Goal: Ask a question

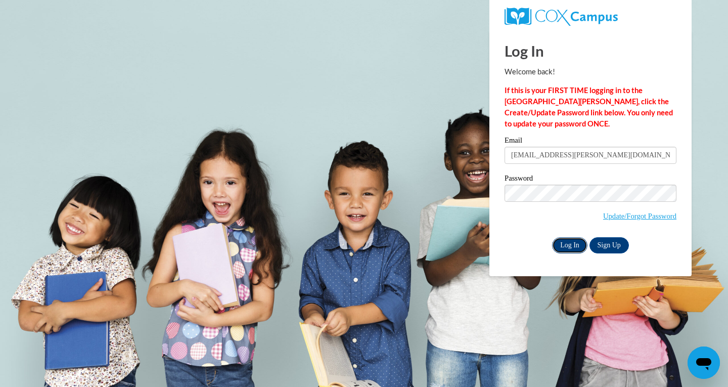
click at [571, 245] on input "Log In" at bounding box center [569, 245] width 35 height 16
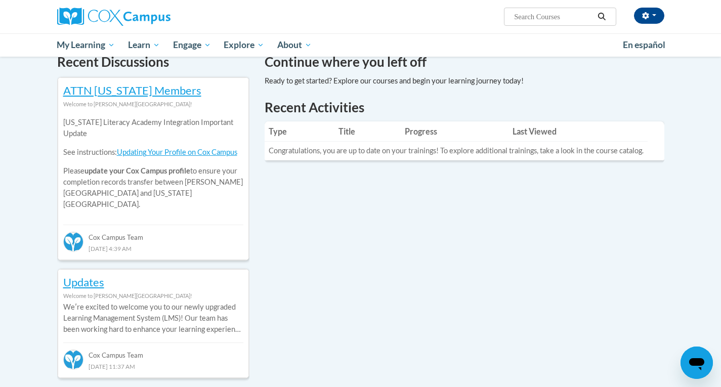
scroll to position [319, 0]
click at [199, 151] on link "Updating Your Profile on Cox Campus" at bounding box center [177, 151] width 120 height 9
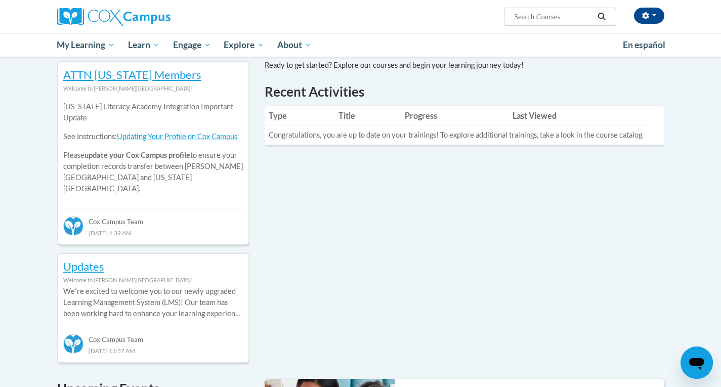
scroll to position [248, 0]
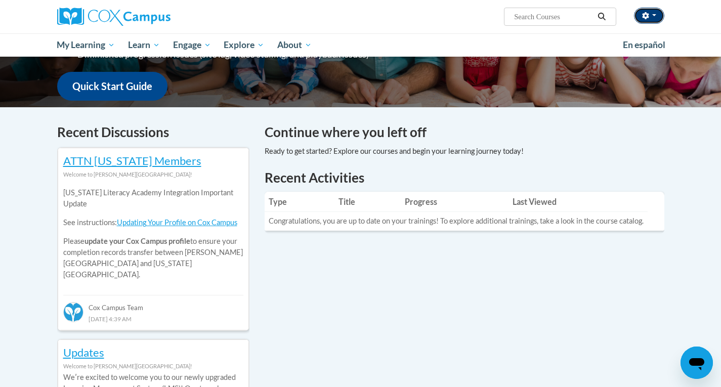
click at [651, 19] on button "button" at bounding box center [649, 16] width 30 height 16
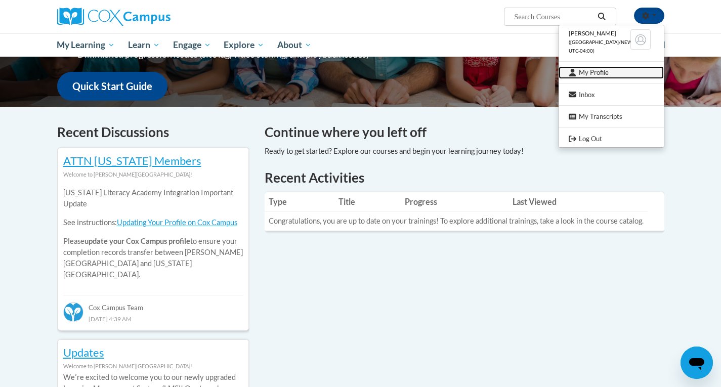
click at [614, 74] on link "My Profile" at bounding box center [610, 72] width 105 height 13
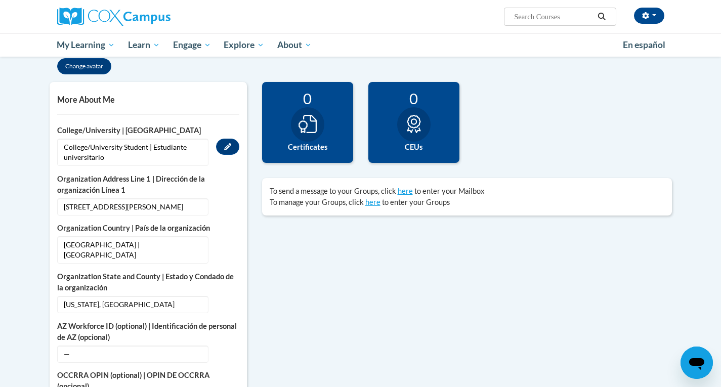
click at [182, 153] on span "College/University Student | Estudiante universitario" at bounding box center [132, 152] width 151 height 27
click at [217, 148] on button "Edit" at bounding box center [227, 147] width 23 height 16
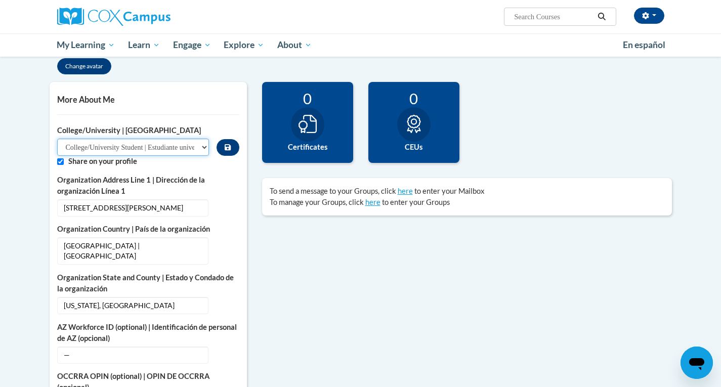
click at [179, 140] on select "Please Select College/University Staff | Empleado universitario College/Univers…" at bounding box center [133, 147] width 152 height 17
click at [57, 139] on select "Please Select College/University Staff | Empleado universitario College/Univers…" at bounding box center [133, 147] width 152 height 17
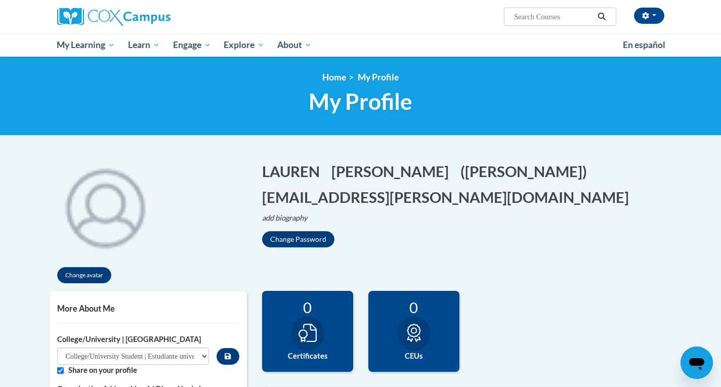
click at [684, 371] on div "Open messaging window" at bounding box center [696, 362] width 30 height 30
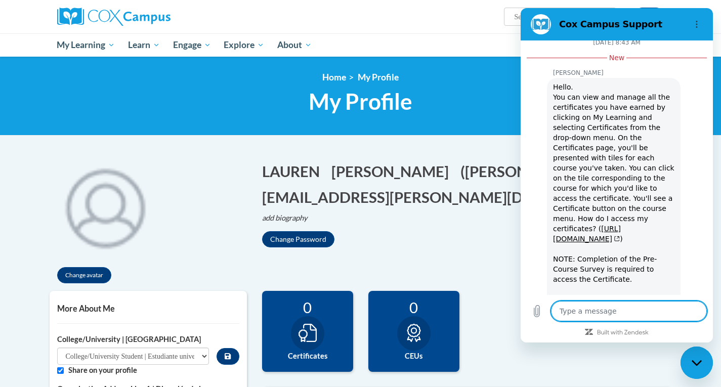
scroll to position [893, 0]
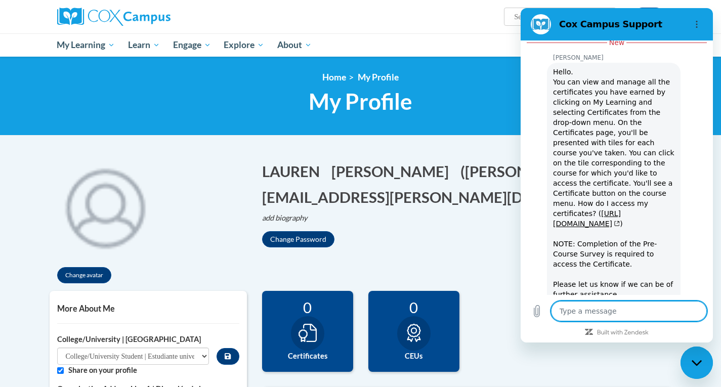
type textarea "w"
type textarea "x"
type textarea "wh"
type textarea "x"
type textarea "why"
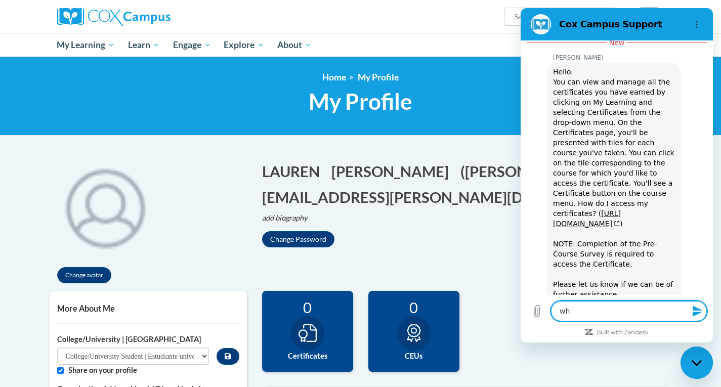
type textarea "x"
type textarea "why"
type textarea "x"
type textarea "why c"
type textarea "x"
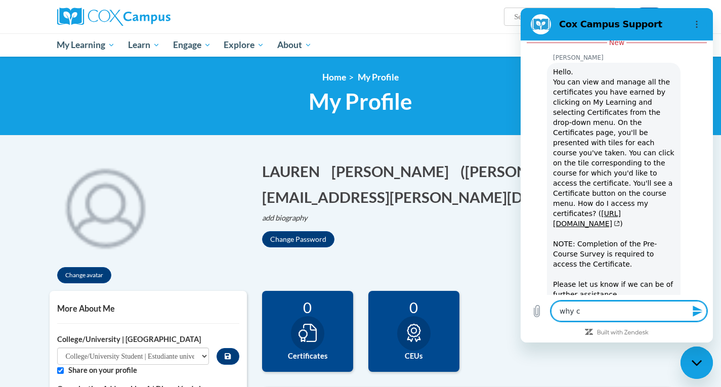
type textarea "why ca"
type textarea "x"
type textarea "why can"
type textarea "x"
type textarea "why can"
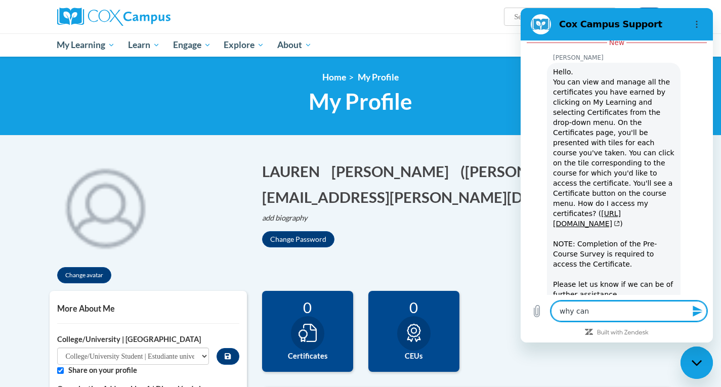
type textarea "x"
type textarea "why can I"
type textarea "x"
type textarea "why can I"
type textarea "x"
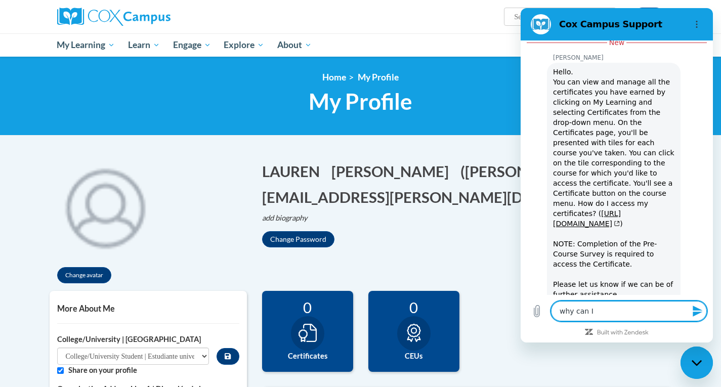
type textarea "why can I n"
type textarea "x"
type textarea "why can I no"
type textarea "x"
type textarea "why can I not"
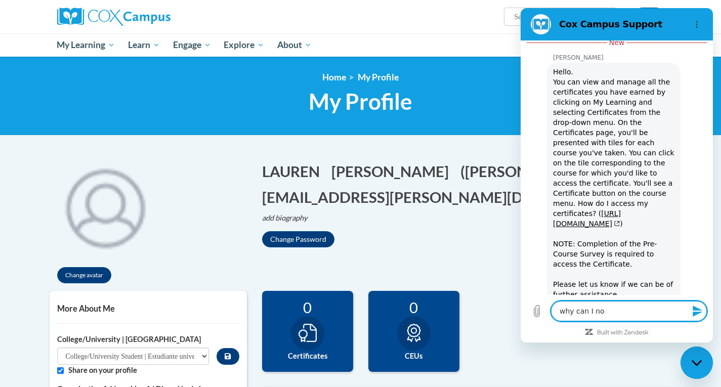
type textarea "x"
type textarea "why can I not"
type textarea "x"
type textarea "why can I not a"
type textarea "x"
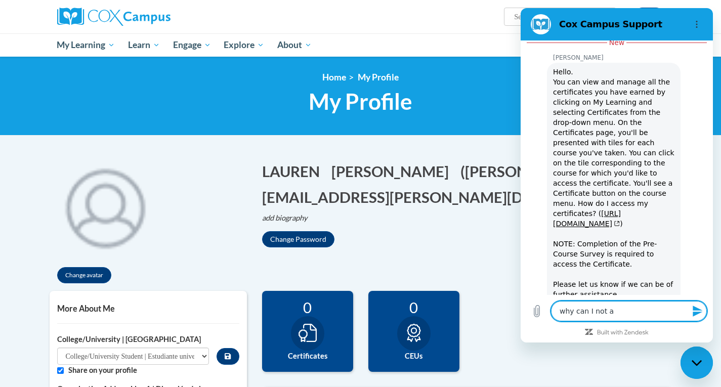
type textarea "why can I not as"
type textarea "x"
type textarea "why can I not ass"
type textarea "x"
type textarea "why can I not assi"
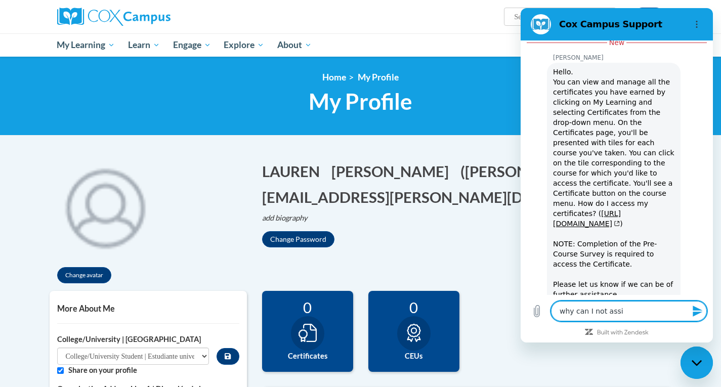
type textarea "x"
type textarea "why can I not ass"
type textarea "x"
type textarea "why can I not as"
type textarea "x"
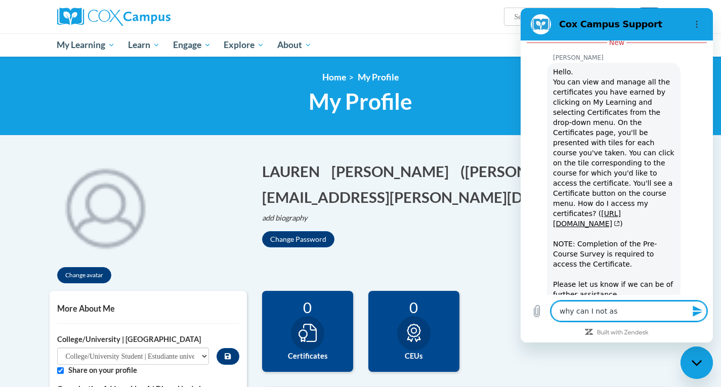
type textarea "why can I not a"
type textarea "x"
type textarea "why can I not ac"
type textarea "x"
type textarea "why can I not ace"
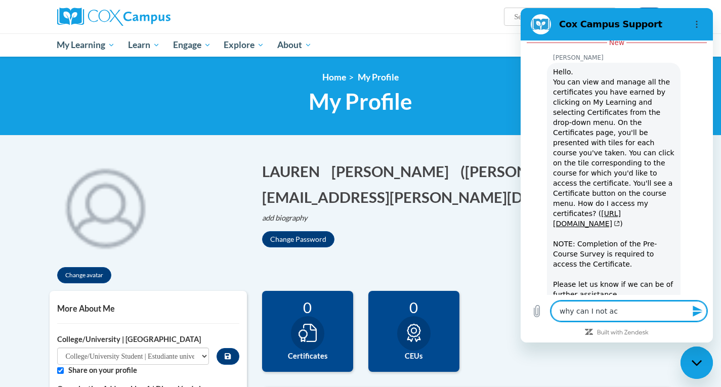
type textarea "x"
type textarea "why can I not aces"
type textarea "x"
type textarea "why can I not acess"
type textarea "x"
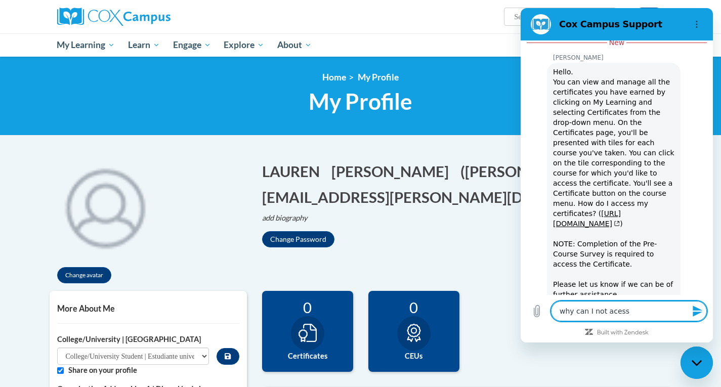
type textarea "why can I not aces"
type textarea "x"
type textarea "why can I not ace"
type textarea "x"
type textarea "why can I not ac"
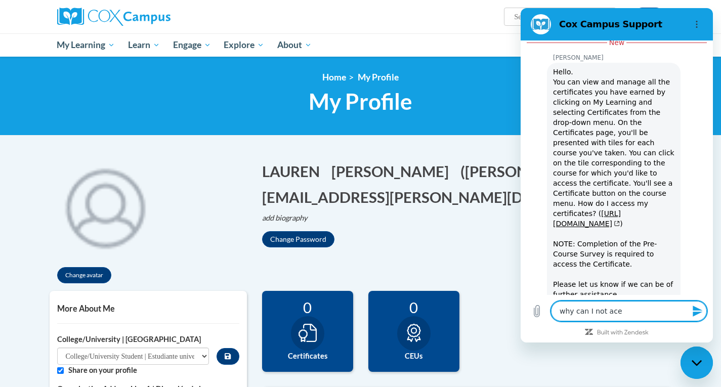
type textarea "x"
type textarea "why can I not acc"
type textarea "x"
type textarea "why can I not acce"
type textarea "x"
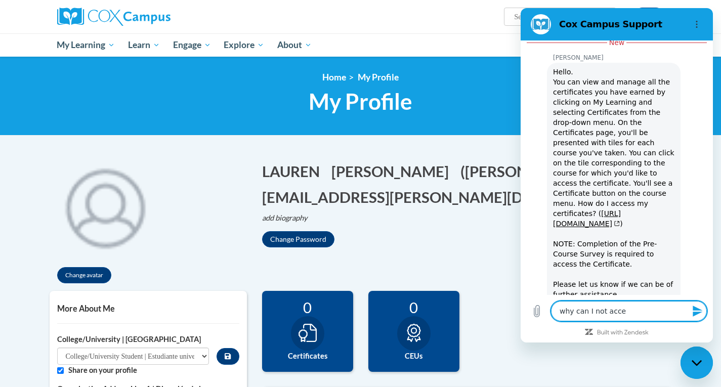
type textarea "why can I not acces"
type textarea "x"
type textarea "why can I not access"
type textarea "x"
type textarea "why can I not access t"
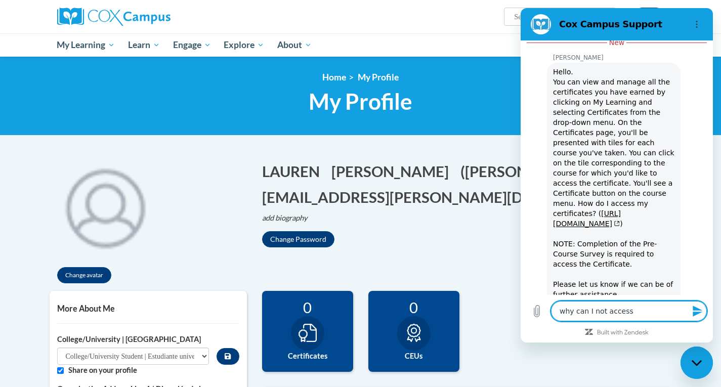
type textarea "x"
type textarea "why can I not access th"
type textarea "x"
type textarea "why can I not access the"
type textarea "x"
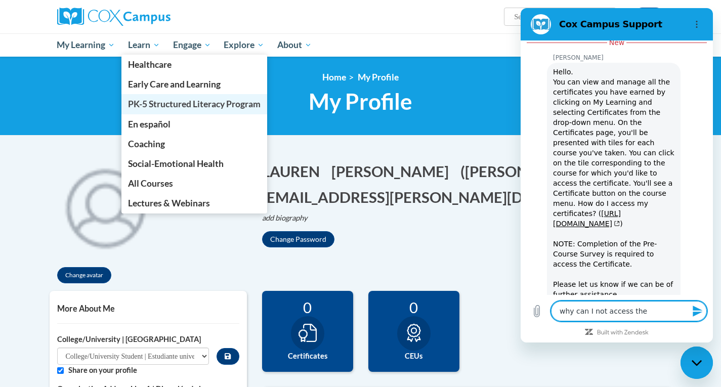
type textarea "why can I not access the"
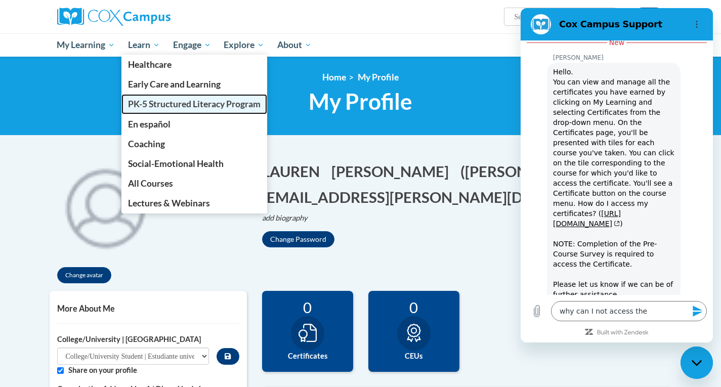
click at [182, 106] on span "PK-5 Structured Literacy Program" at bounding box center [194, 104] width 132 height 11
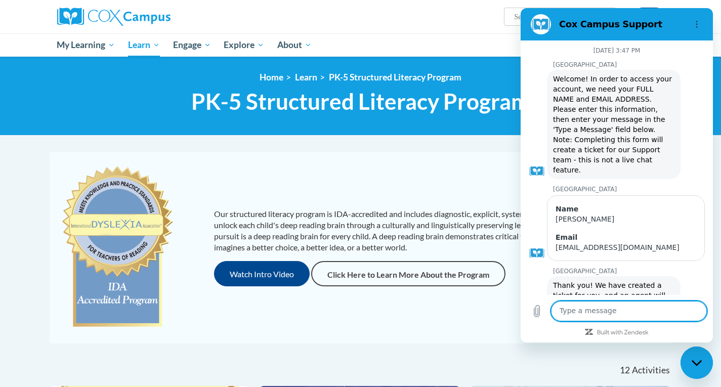
scroll to position [877, 0]
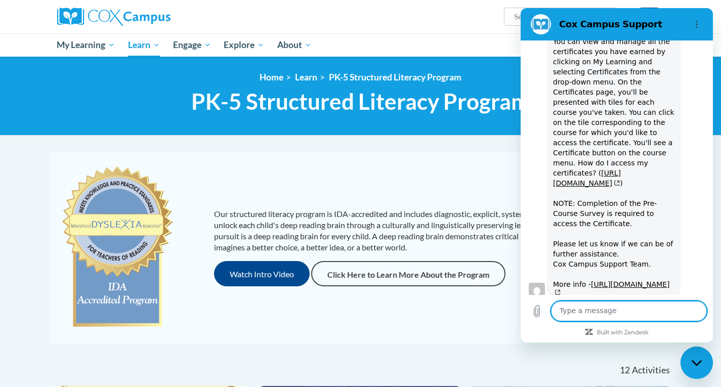
click at [583, 363] on div "12 Activities CEUs" at bounding box center [573, 369] width 212 height 31
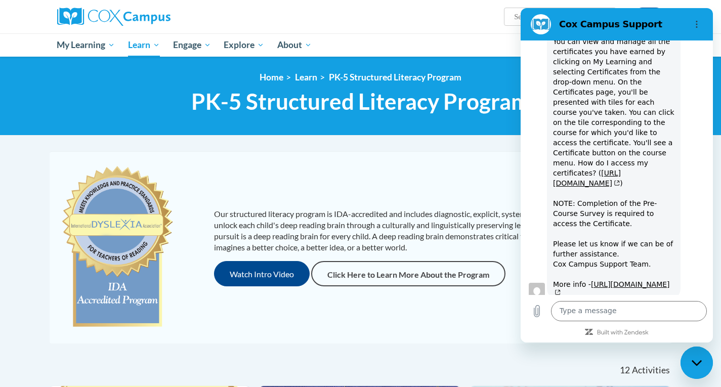
click at [697, 359] on div "Close messaging window" at bounding box center [696, 362] width 30 height 30
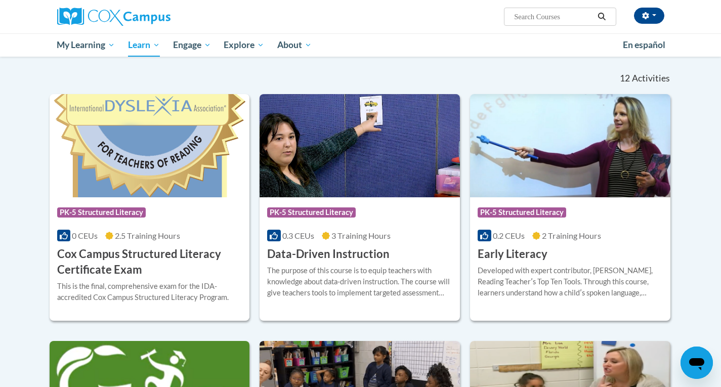
scroll to position [294, 0]
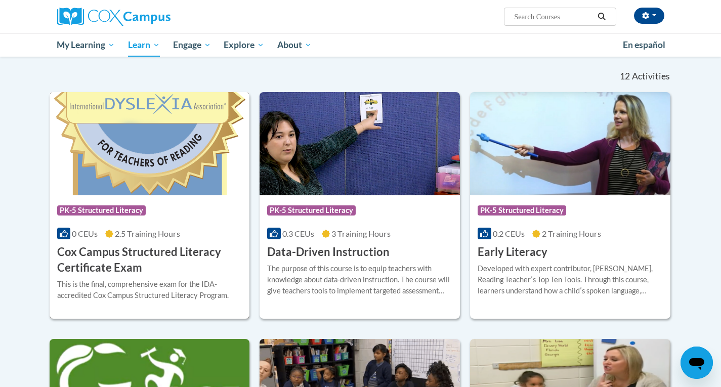
click at [185, 163] on img at bounding box center [150, 143] width 200 height 103
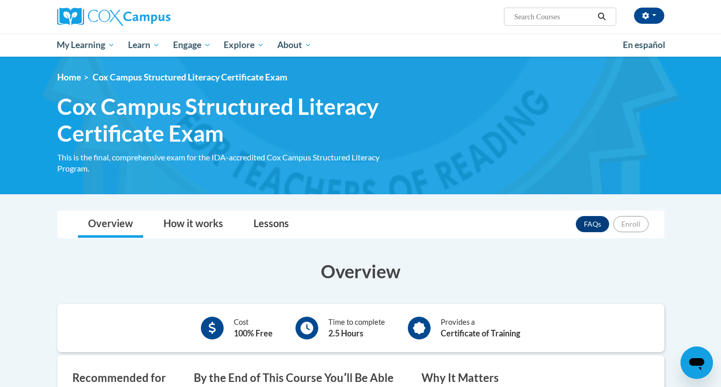
click at [698, 372] on div "Open messaging window" at bounding box center [696, 362] width 30 height 30
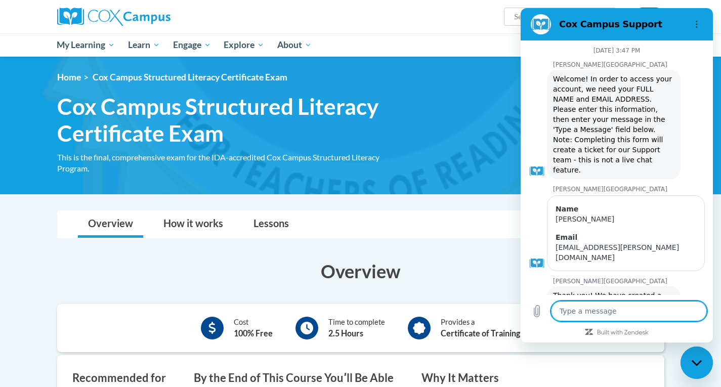
scroll to position [877, 0]
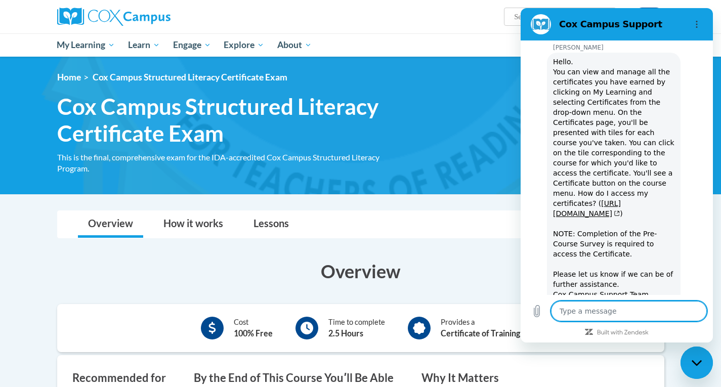
type textarea "w"
type textarea "x"
type textarea "wh"
type textarea "x"
type textarea "why"
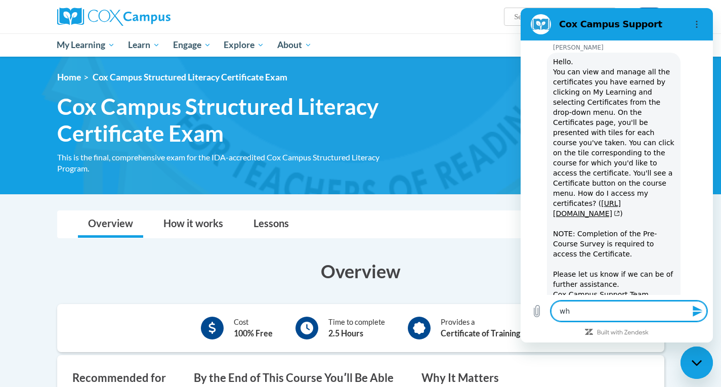
type textarea "x"
type textarea "why"
type textarea "x"
type textarea "why c"
type textarea "x"
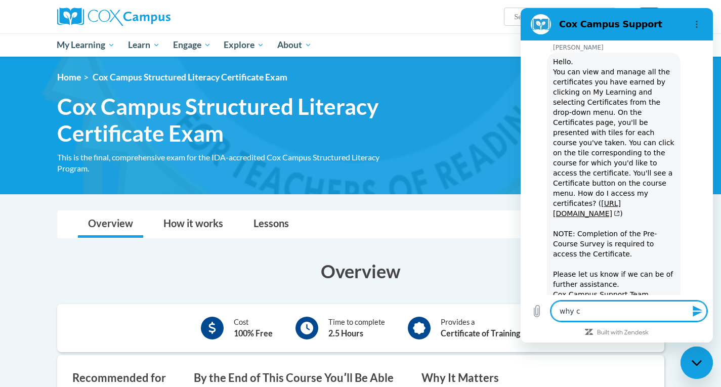
type textarea "why ca"
type textarea "x"
type textarea "why can"
type textarea "x"
type textarea "why can"
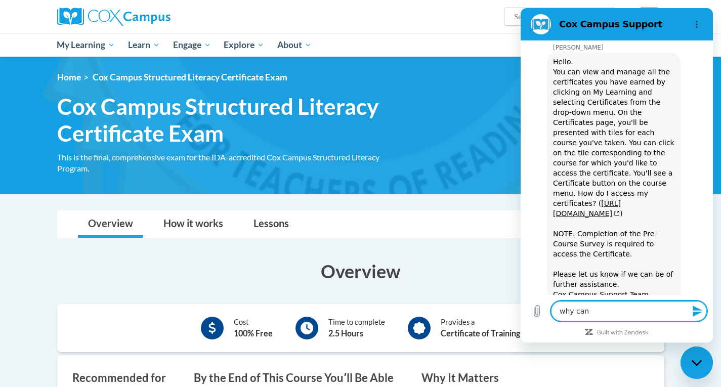
type textarea "x"
type textarea "why can i"
type textarea "x"
type textarea "why can i"
type textarea "x"
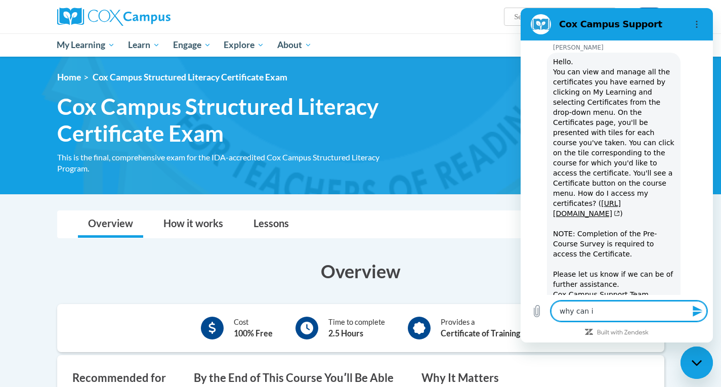
type textarea "why can i n"
type textarea "x"
type textarea "why can i no"
type textarea "x"
type textarea "why can i not"
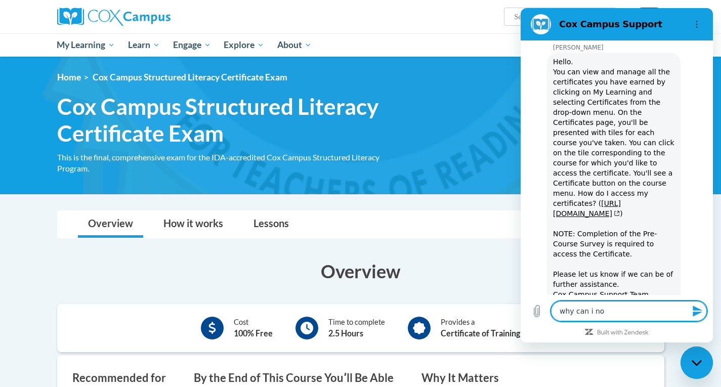
type textarea "x"
type textarea "why can i not"
type textarea "x"
type textarea "why can i not a"
type textarea "x"
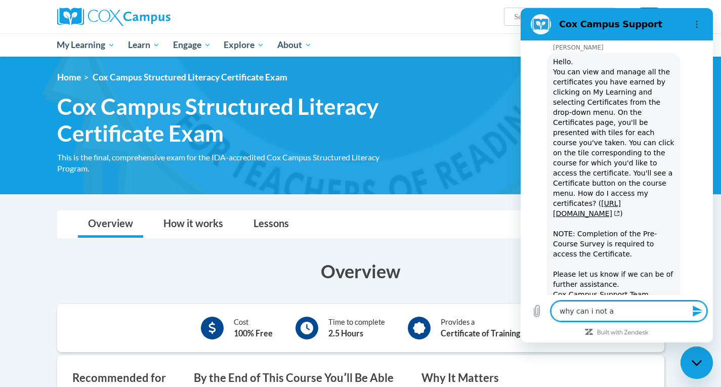
type textarea "why can i not ac"
type textarea "x"
type textarea "why can i not ace"
type textarea "x"
type textarea "why can i not ac"
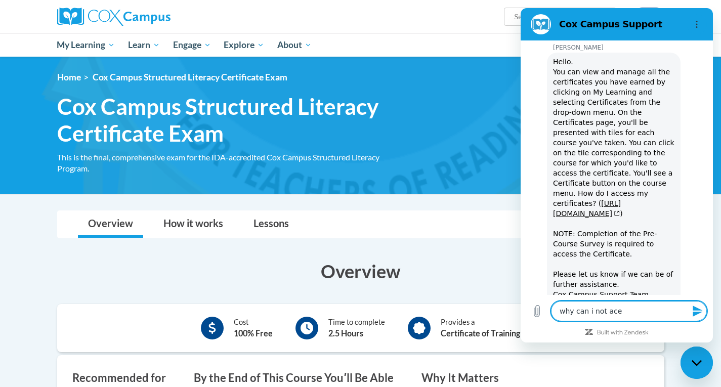
type textarea "x"
type textarea "why can i not acc"
type textarea "x"
type textarea "why can i not accc"
type textarea "x"
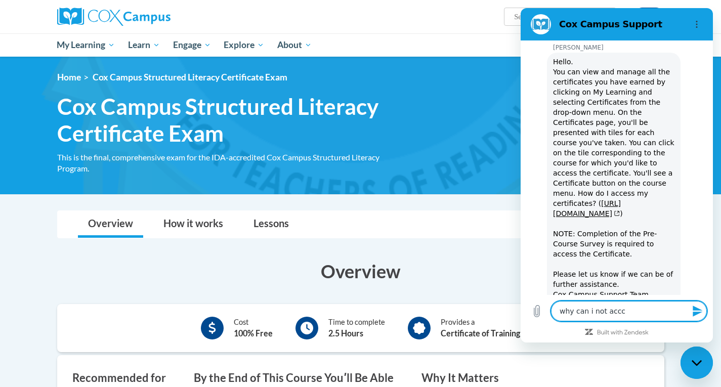
type textarea "why can i not accce"
type textarea "x"
type textarea "why can i not accces"
type textarea "x"
type textarea "why can i not acccess"
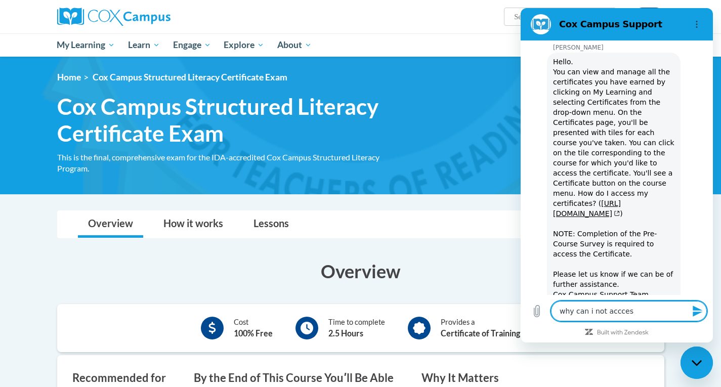
type textarea "x"
type textarea "why can i not acccess"
type textarea "x"
type textarea "why can i not acccess t"
type textarea "x"
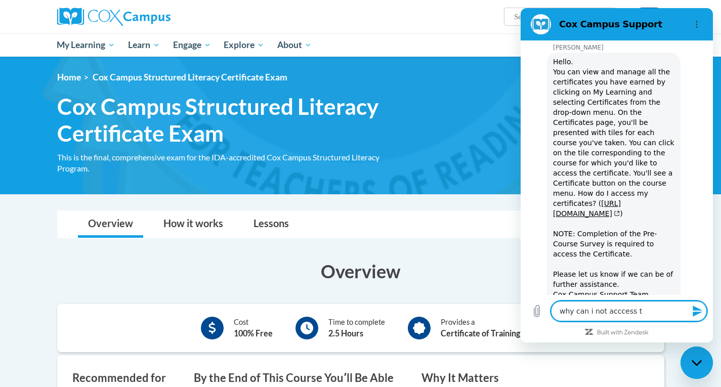
type textarea "why can i not acccess th"
type textarea "x"
type textarea "why can i not acccess the"
type textarea "x"
type textarea "why can i not acccess the"
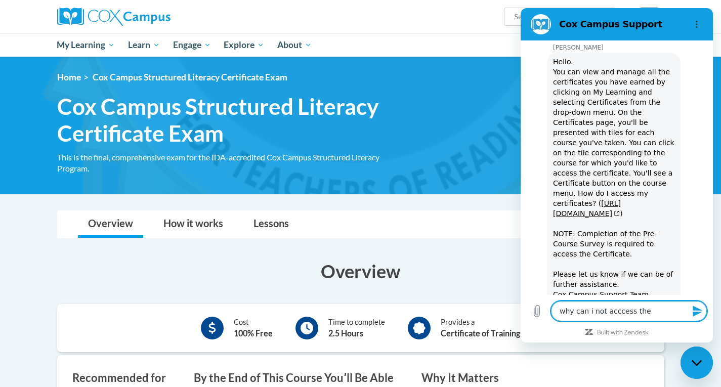
type textarea "x"
type textarea "why can i not acccess the"
type textarea "x"
click at [621, 314] on textarea "why can i not acccess the" at bounding box center [629, 311] width 156 height 20
click at [616, 314] on textarea "why can i not acccess the" at bounding box center [629, 311] width 156 height 20
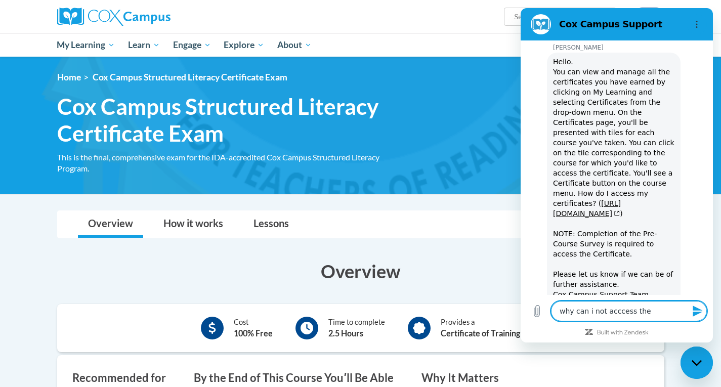
click at [616, 314] on textarea "why can i not acccess the" at bounding box center [629, 311] width 156 height 20
type textarea "why can i not access the"
type textarea "x"
click at [653, 310] on textarea "why can i not access the" at bounding box center [629, 311] width 156 height 20
type textarea "why can i not access the"
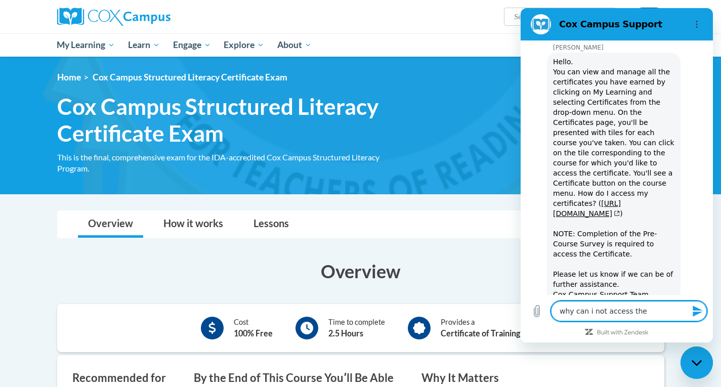
type textarea "x"
type textarea "why can i not access the l"
type textarea "x"
type textarea "why can i not access the li"
type textarea "x"
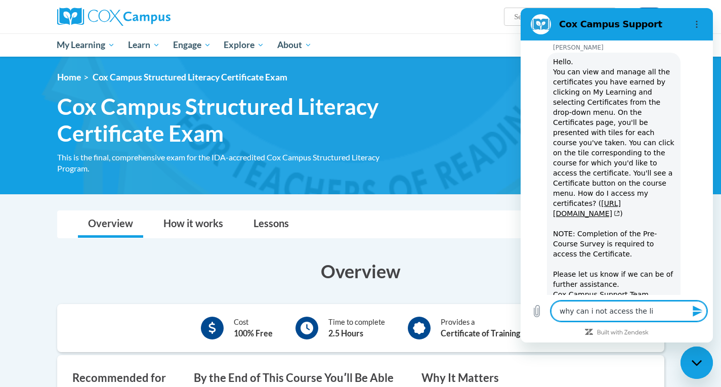
type textarea "why can i not access the lit"
type textarea "x"
type textarea "why can i not access the lite"
type textarea "x"
type textarea "why can i not access the liter"
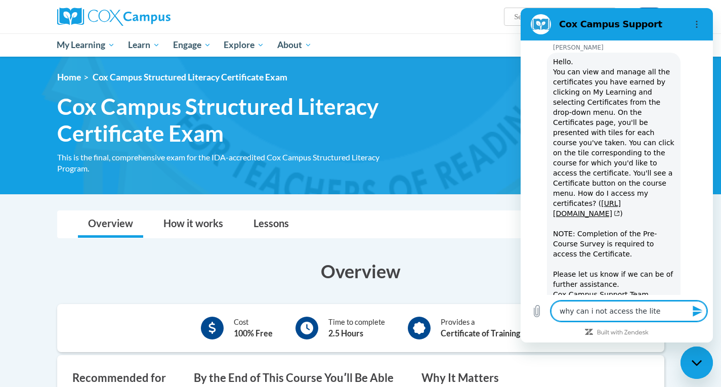
type textarea "x"
type textarea "why can i not access the litera"
type textarea "x"
type textarea "why can i not access the literac"
type textarea "x"
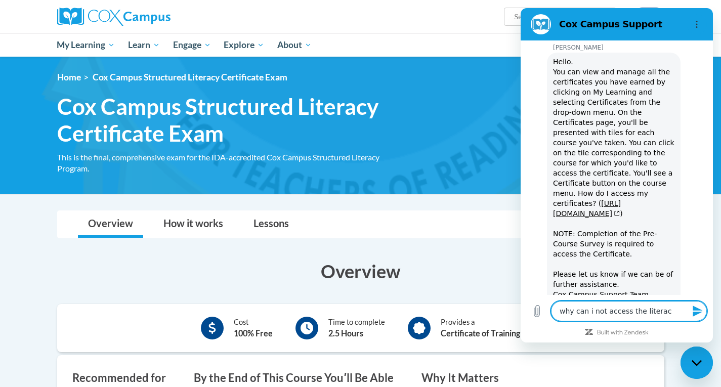
type textarea "why can i not access the literacy"
type textarea "x"
type textarea "why can i not access the literacy"
type textarea "x"
type textarea "why can i not access the literacy c"
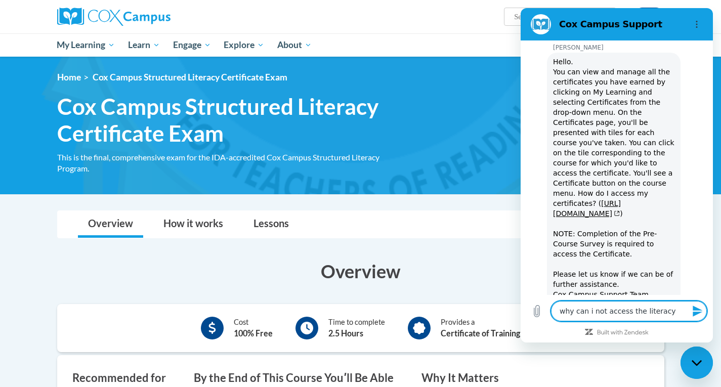
type textarea "x"
type textarea "why can i not access the literacy ce"
type textarea "x"
type textarea "why can i not access the literacy cer"
type textarea "x"
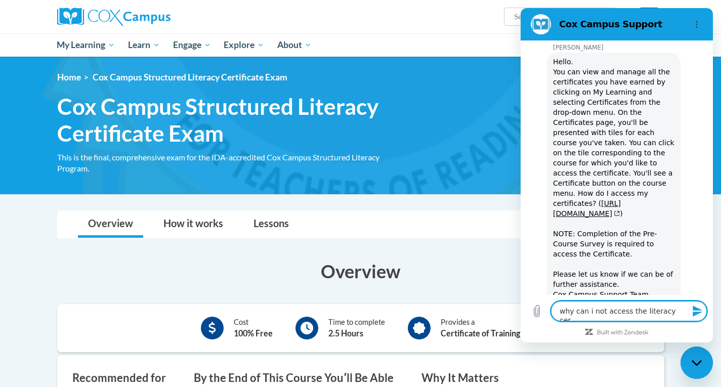
type textarea "why can i not access the literacy ceri"
type textarea "x"
type textarea "why can i not access the literacy cerif"
type textarea "x"
type textarea "why can i not access the literacy cerifi"
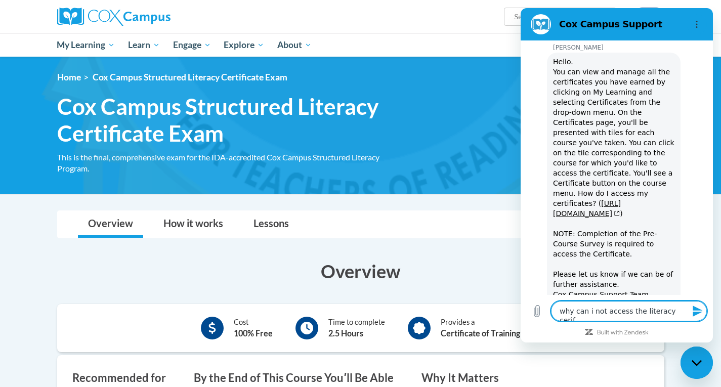
type textarea "x"
type textarea "why can i not access the literacy cerific"
type textarea "x"
type textarea "why can i not access the literacy cerifica"
type textarea "x"
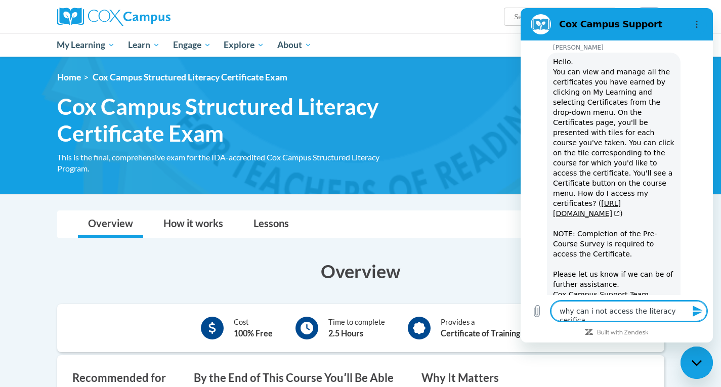
type textarea "why can i not access the literacy cerificat"
type textarea "x"
type textarea "why can i not access the literacy cerificati"
type textarea "x"
type textarea "why can i not access the literacy cerificatio"
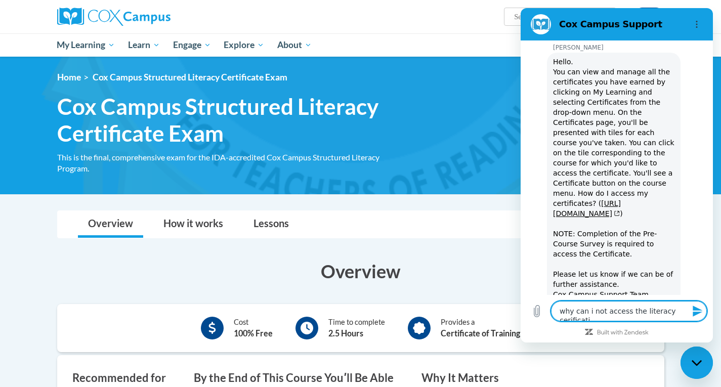
type textarea "x"
type textarea "why can i not access the literacy cerification"
type textarea "x"
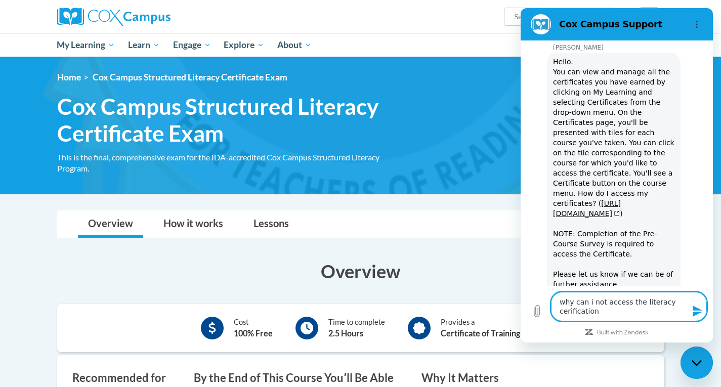
type textarea "why can i not access the literacy cerification"
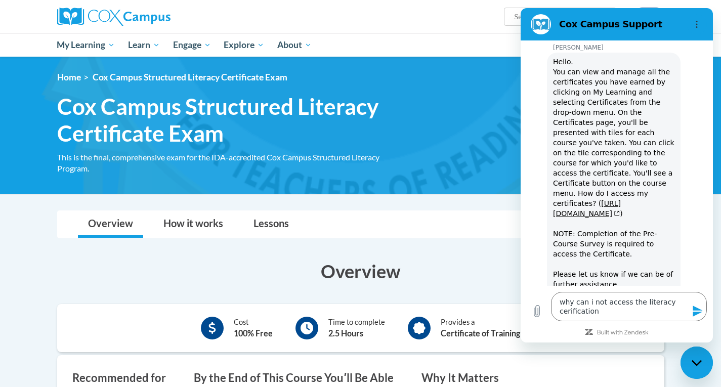
click at [697, 309] on icon "Send message" at bounding box center [697, 310] width 10 height 11
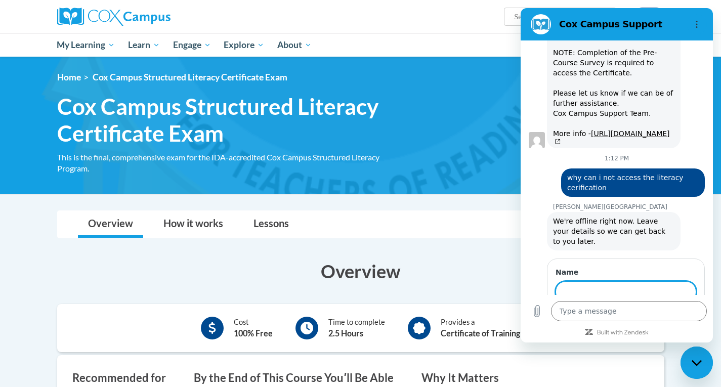
scroll to position [1057, 0]
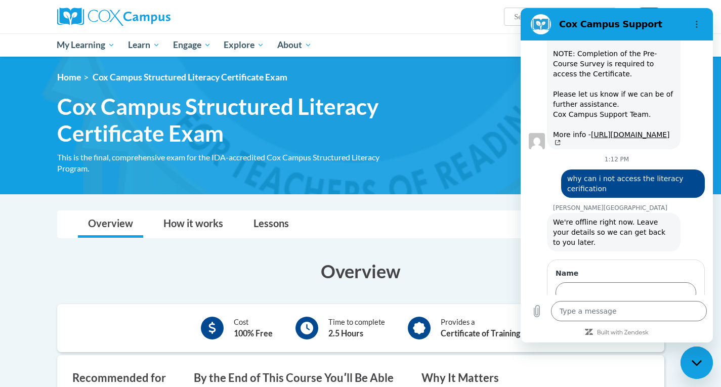
click at [471, 259] on h3 "Overview" at bounding box center [360, 270] width 607 height 25
click at [498, 34] on ul "My Learning My Learning My Course Progress Certificates My Action Plans Group D…" at bounding box center [333, 44] width 565 height 23
click at [682, 24] on h2 "Cox Campus Support" at bounding box center [620, 24] width 123 height 12
click at [693, 25] on icon "Options menu" at bounding box center [696, 24] width 8 height 8
click at [439, 102] on div "<en>Home</en><fr>Accueil</fr><de>Zuhause</de><it>Casa</it><es>Casa</es><pt>Casa…" at bounding box center [360, 125] width 637 height 107
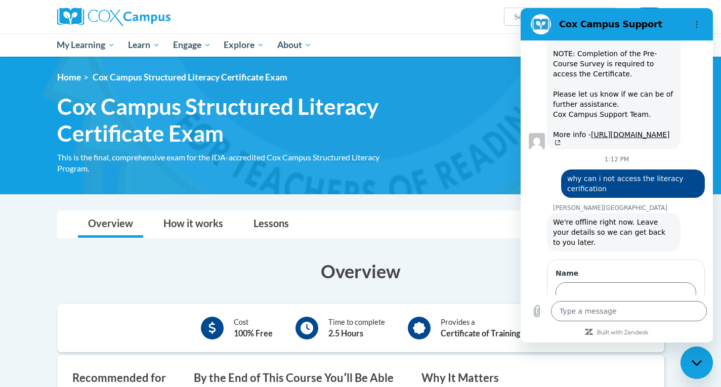
click at [692, 375] on div "Close messaging window" at bounding box center [696, 362] width 30 height 30
type textarea "x"
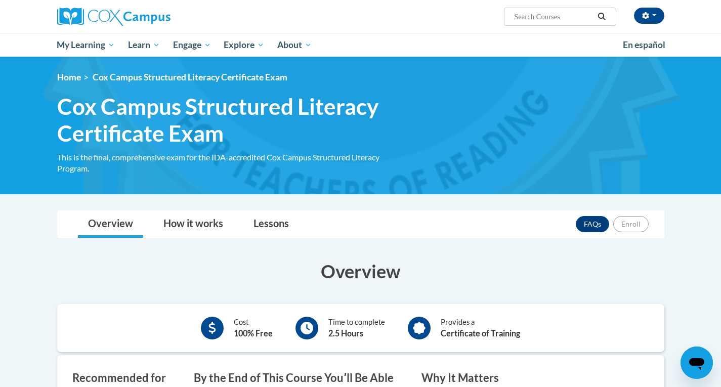
click at [650, 7] on div "LAUREN RONDONE (America/New_York UTC-04:00) My Profile Inbox My Transcripts Log…" at bounding box center [464, 13] width 415 height 26
click at [650, 12] on button "button" at bounding box center [649, 16] width 30 height 16
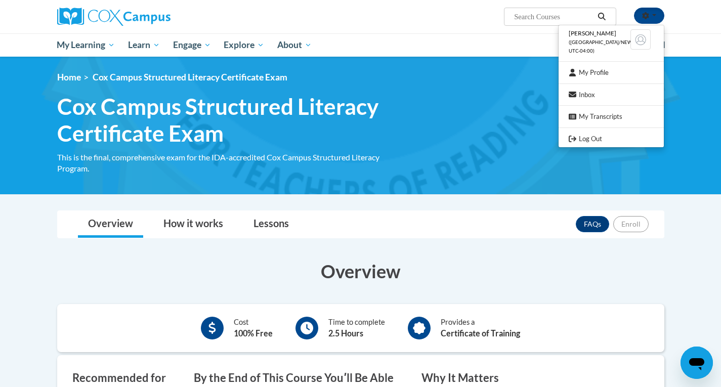
click at [599, 48] on li "LAUREN RONDONE (America/New_York UTC-04:00)" at bounding box center [610, 42] width 105 height 29
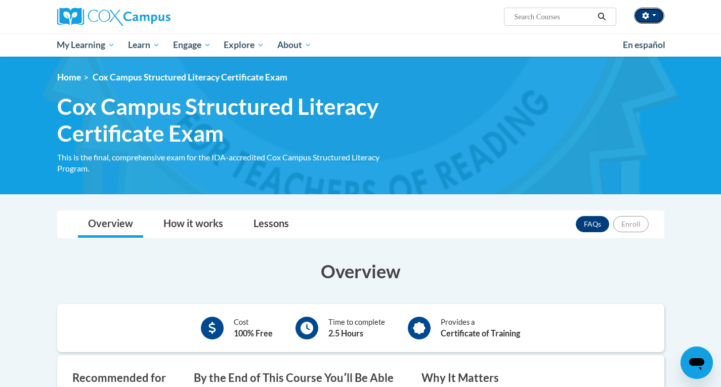
click at [652, 10] on button "button" at bounding box center [649, 16] width 30 height 16
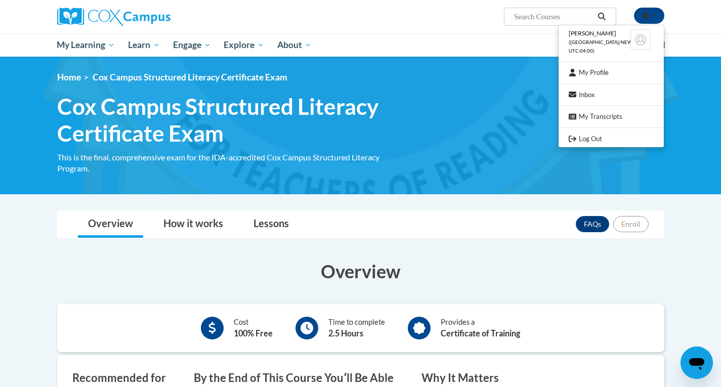
click at [592, 79] on ul "LAUREN RONDONE (America/New_York UTC-04:00) My Profile Inbox My Transcripts Log…" at bounding box center [611, 86] width 106 height 123
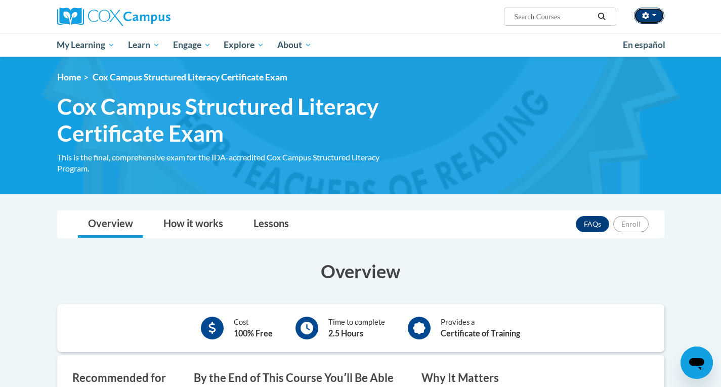
click at [640, 23] on button "button" at bounding box center [649, 16] width 30 height 16
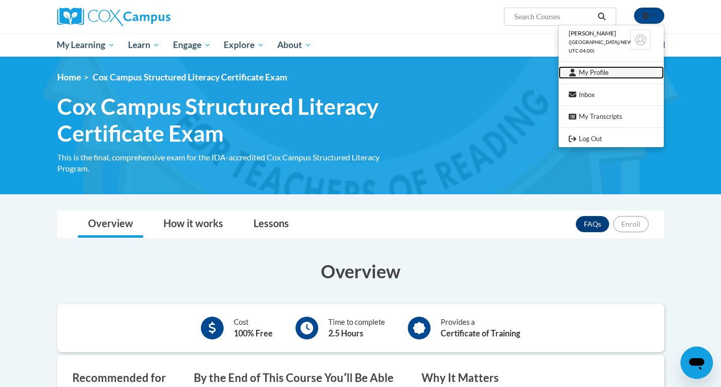
click at [608, 71] on link "My Profile" at bounding box center [610, 72] width 105 height 13
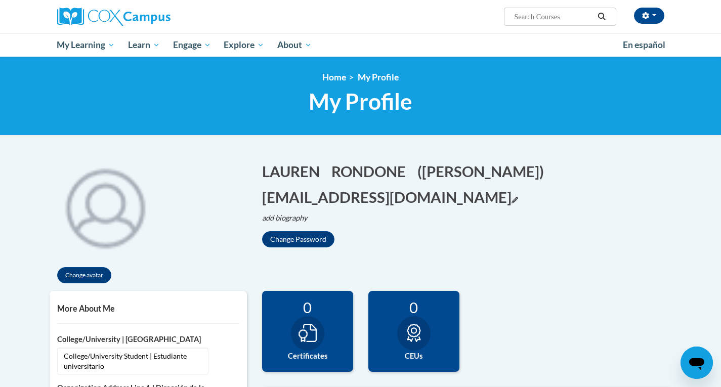
click at [446, 196] on button "lauren.rondone@gmail.com Edit" at bounding box center [390, 197] width 256 height 21
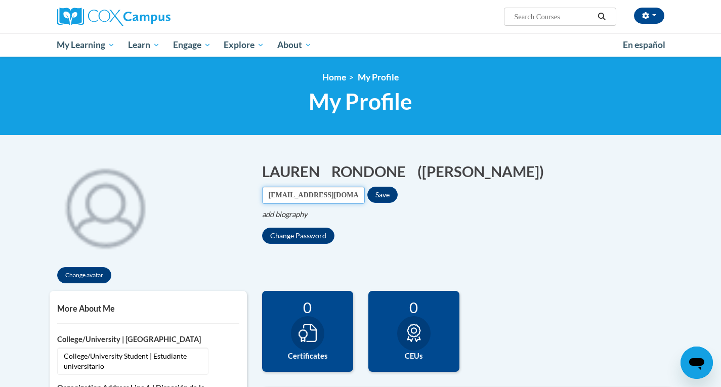
drag, startPoint x: 373, startPoint y: 194, endPoint x: 174, endPoint y: 197, distance: 198.8
click at [174, 197] on div "Change avatar LAUREN Edit Screen Name LAUREN Save RONDONE Edit Screen Name ROND…" at bounding box center [360, 221] width 637 height 140
type input "lrondone@students.kennesaw.edu"
click at [397, 192] on button "Save" at bounding box center [382, 195] width 30 height 16
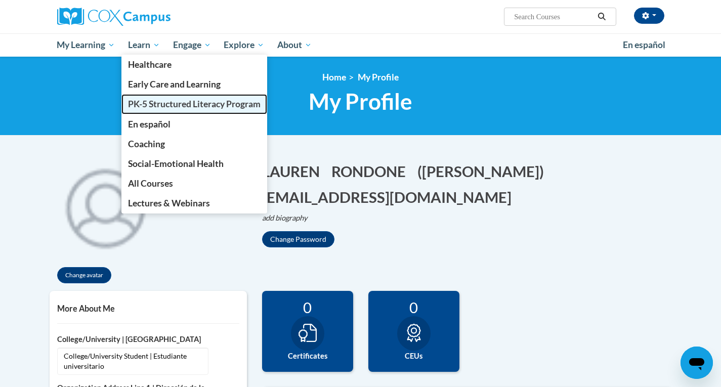
click at [183, 106] on span "PK-5 Structured Literacy Program" at bounding box center [194, 104] width 132 height 11
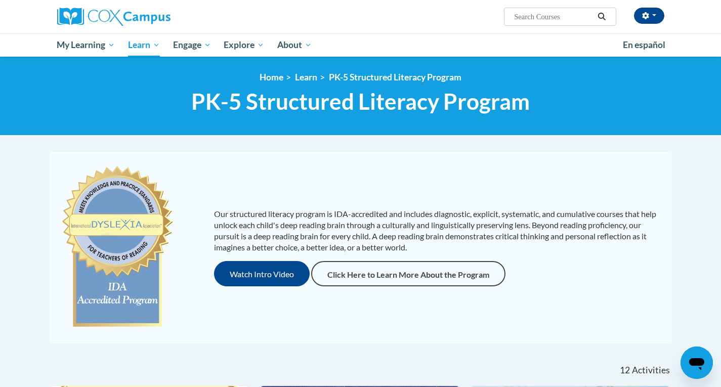
scroll to position [256, 0]
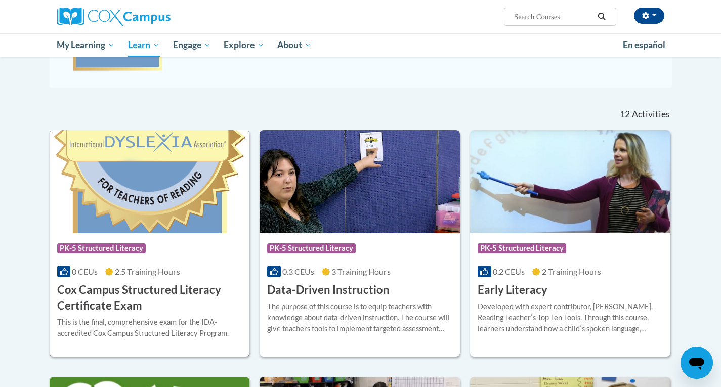
click at [161, 271] on span "2.5 Training Hours" at bounding box center [147, 271] width 65 height 10
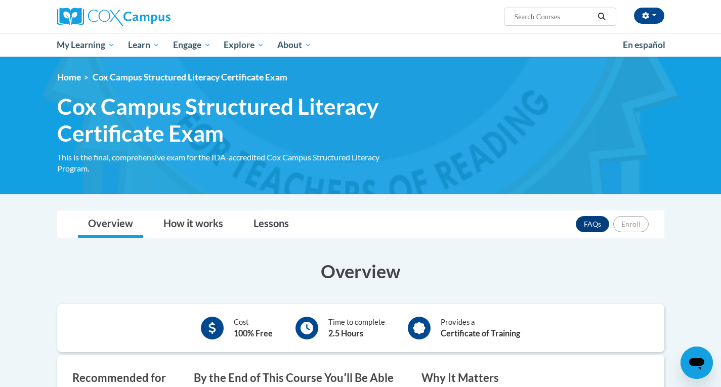
click at [705, 364] on icon "Open messaging window" at bounding box center [696, 362] width 18 height 18
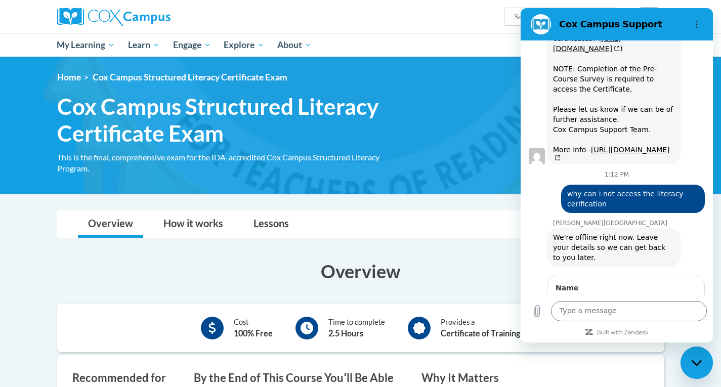
scroll to position [1057, 0]
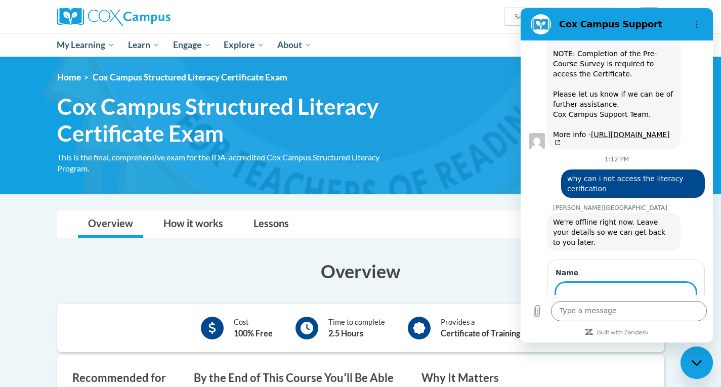
click at [637, 282] on input "Name" at bounding box center [625, 292] width 141 height 21
type input "[PERSON_NAME]"
click at [683, 312] on button "Send" at bounding box center [678, 322] width 35 height 20
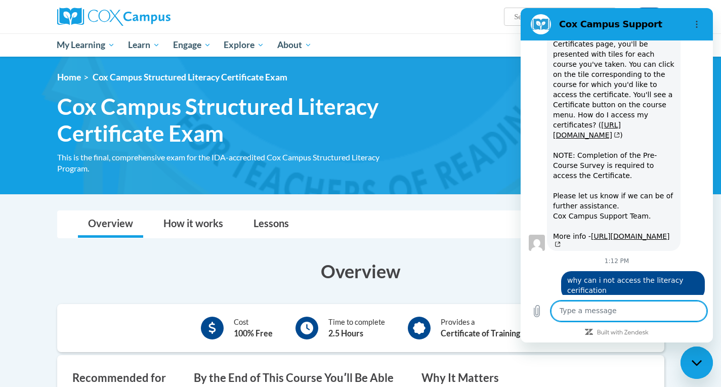
scroll to position [954, 0]
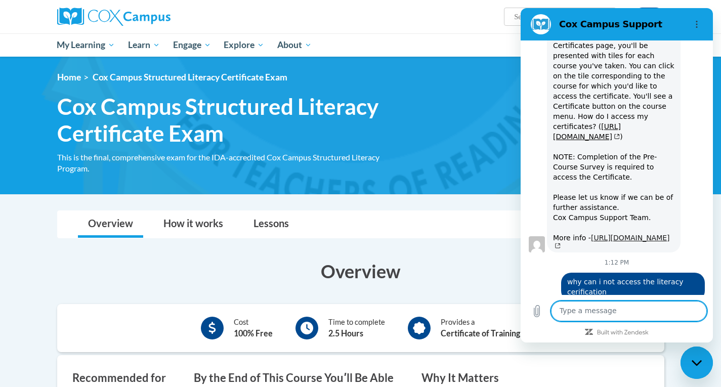
type textarea "x"
click at [696, 26] on icon "Options menu" at bounding box center [696, 24] width 8 height 8
